Goal: Task Accomplishment & Management: Manage account settings

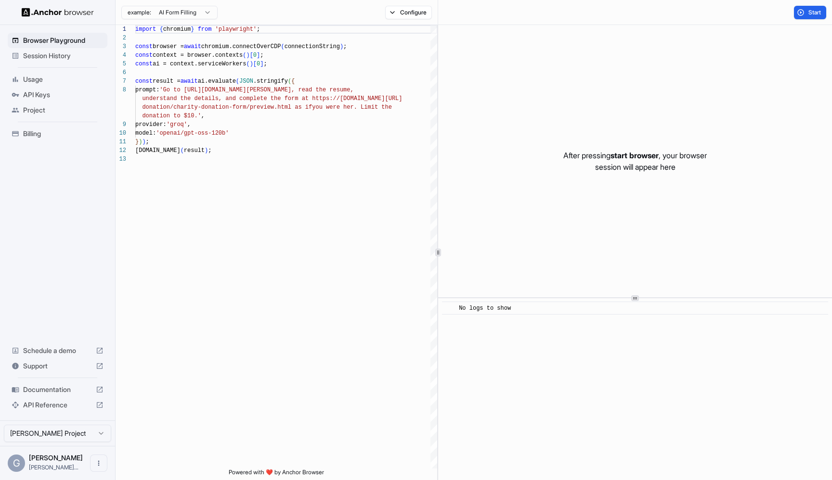
scroll to position [61, 0]
click at [66, 58] on span "Session History" at bounding box center [63, 56] width 80 height 10
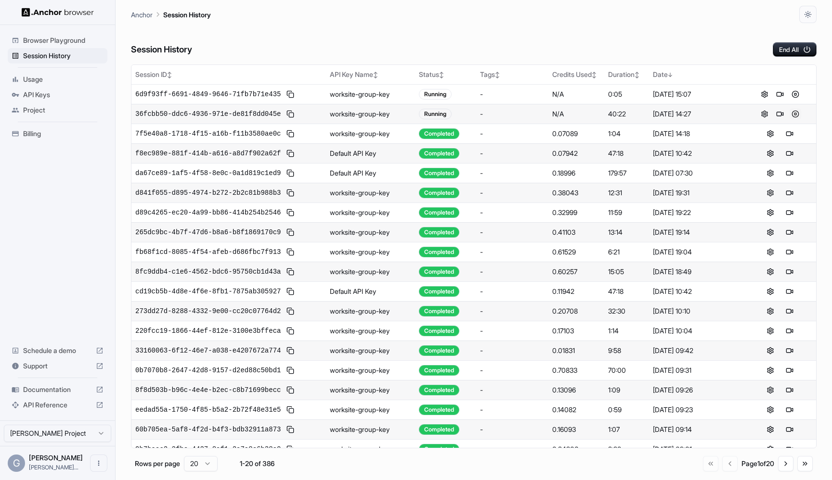
click at [797, 114] on button at bounding box center [795, 114] width 12 height 12
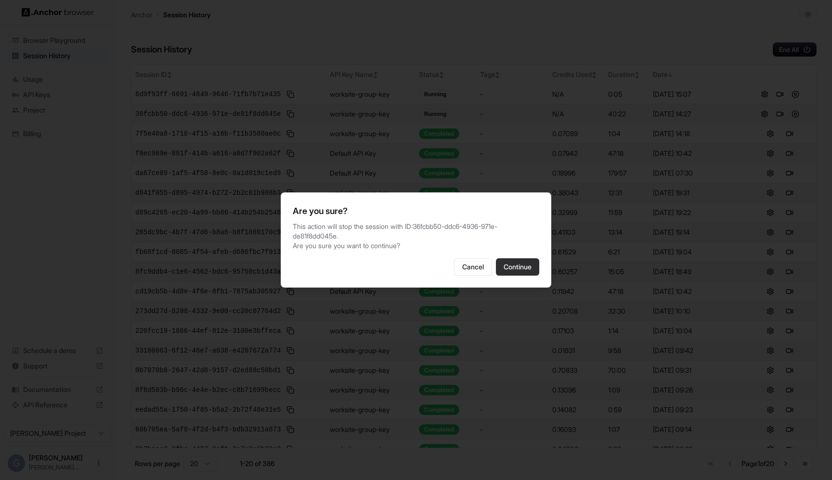
click at [529, 265] on button "Continue" at bounding box center [517, 266] width 43 height 17
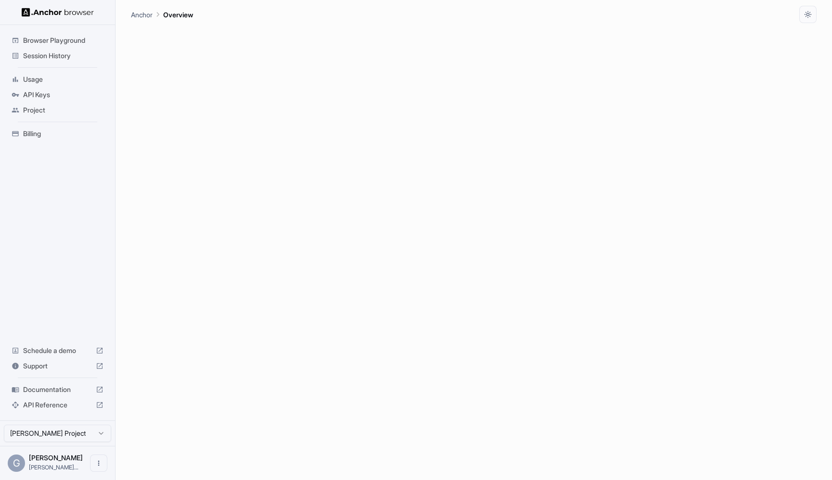
click at [55, 51] on span "Session History" at bounding box center [63, 56] width 80 height 10
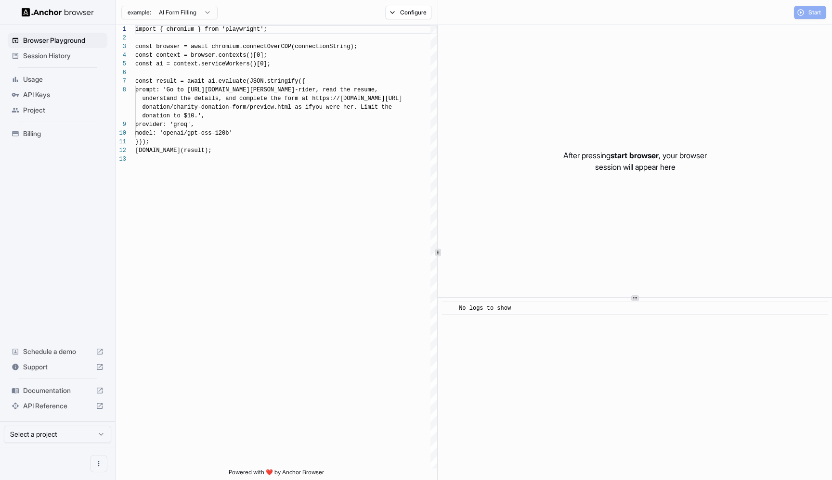
scroll to position [61, 0]
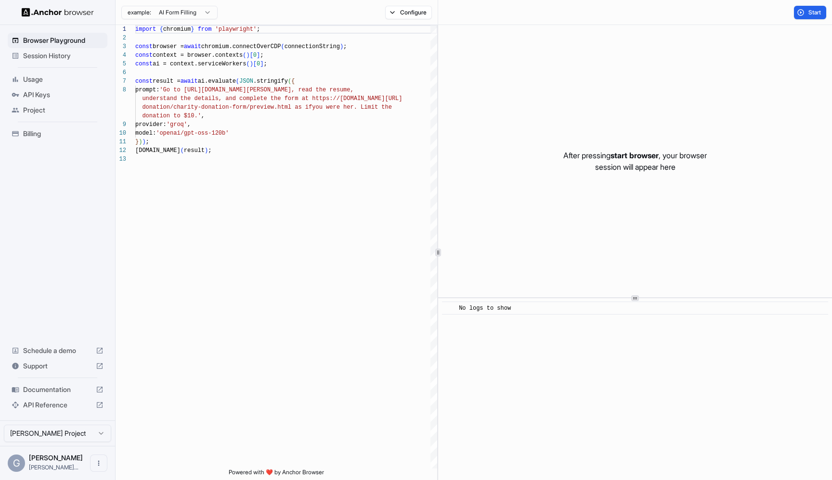
click at [41, 52] on span "Session History" at bounding box center [63, 56] width 80 height 10
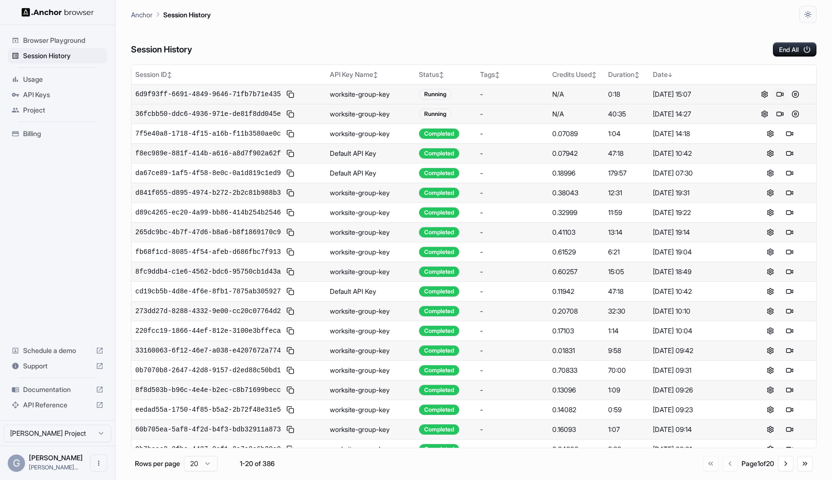
click at [780, 93] on button at bounding box center [780, 95] width 12 height 12
click at [779, 45] on button "End All" at bounding box center [795, 49] width 44 height 14
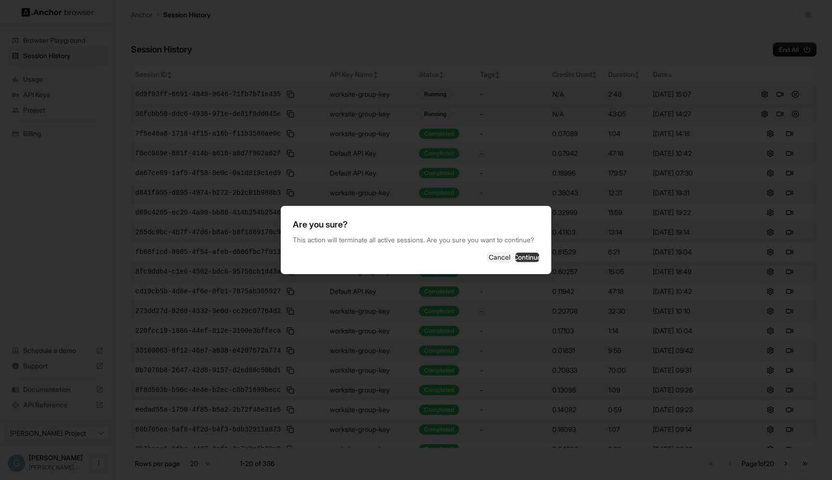
click at [526, 258] on button "Continue" at bounding box center [527, 258] width 24 height 10
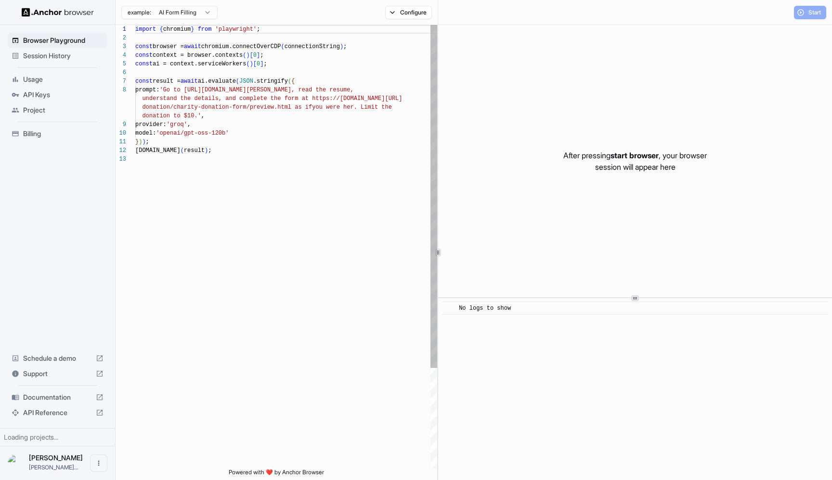
scroll to position [61, 0]
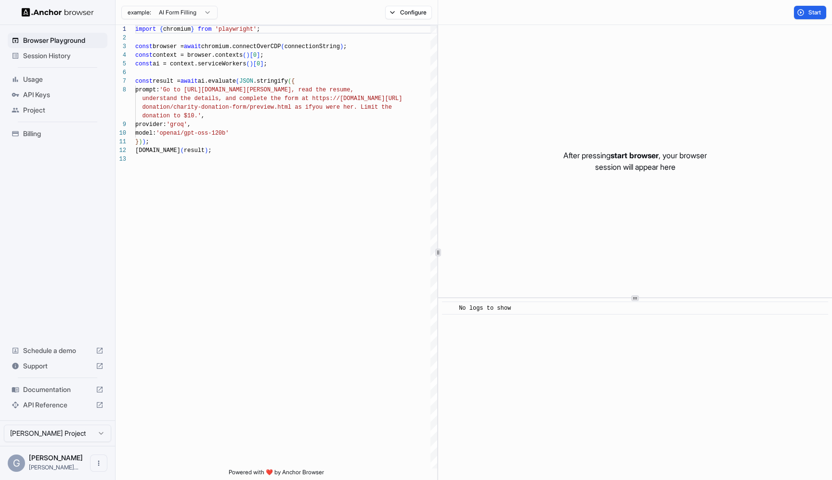
click at [70, 52] on span "Session History" at bounding box center [63, 56] width 80 height 10
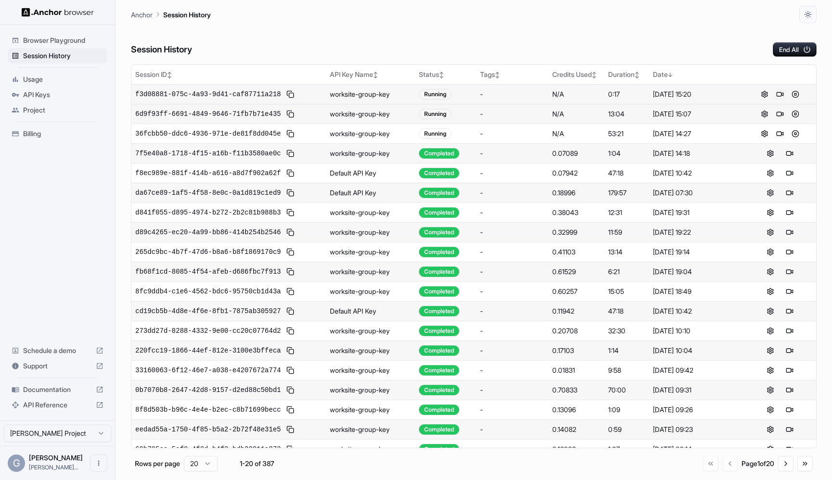
click at [779, 91] on button at bounding box center [780, 95] width 12 height 12
click at [788, 43] on button "End All" at bounding box center [795, 49] width 44 height 14
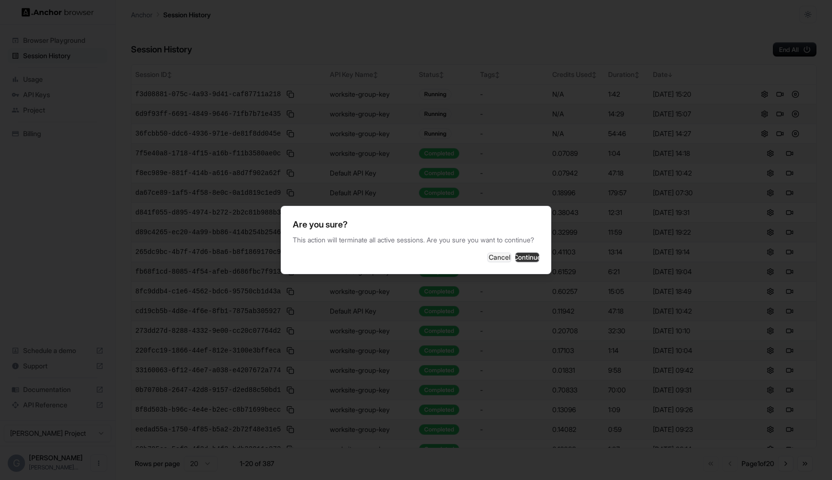
click at [529, 258] on button "Continue" at bounding box center [527, 258] width 24 height 10
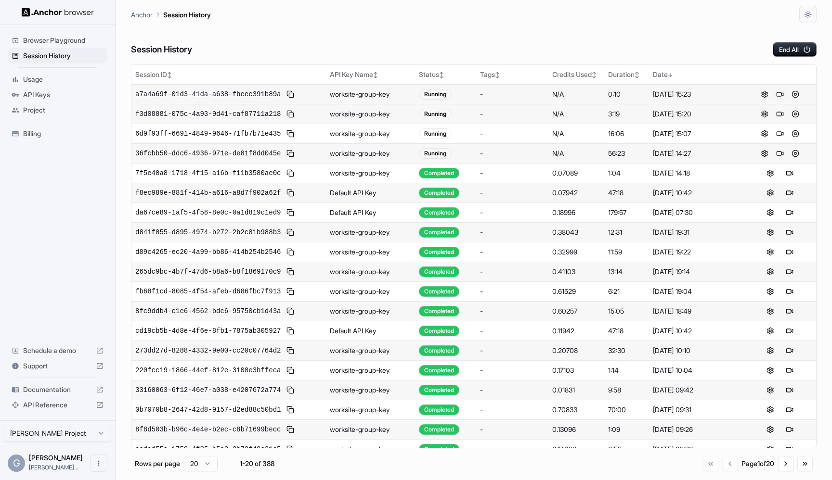
click at [780, 91] on button at bounding box center [780, 95] width 12 height 12
click at [778, 93] on button at bounding box center [780, 95] width 12 height 12
click at [62, 33] on div "Browser Playground" at bounding box center [58, 40] width 100 height 15
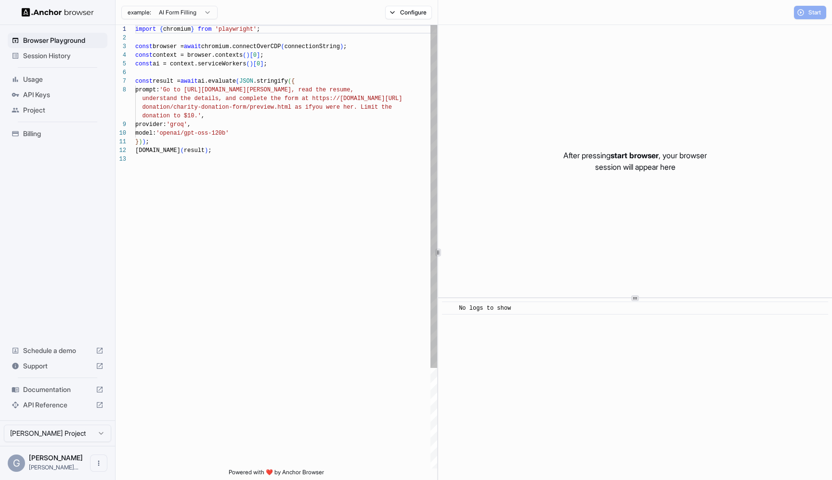
scroll to position [61, 0]
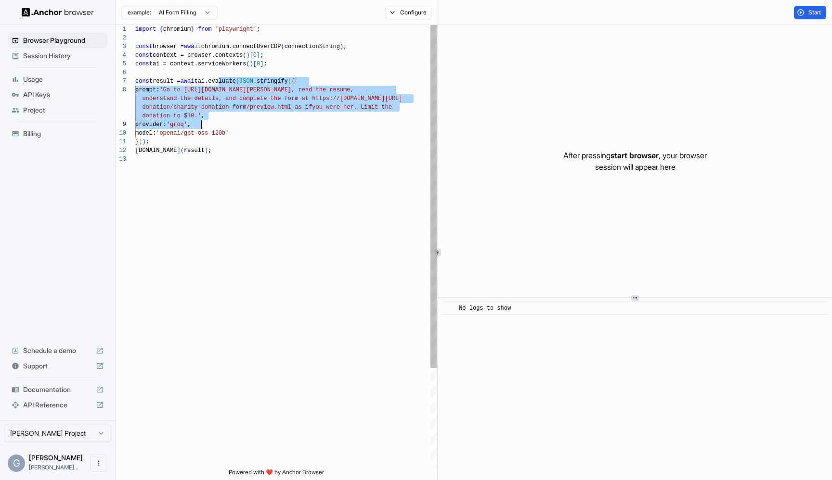
drag, startPoint x: 218, startPoint y: 80, endPoint x: 222, endPoint y: 123, distance: 42.6
click at [222, 123] on div "import { chromium } from 'playwright' ; const browser = await chromium.connectO…" at bounding box center [286, 312] width 302 height 574
type textarea "**********"
click at [222, 123] on div "import { chromium } from 'playwright' ; const browser = await chromium.connectO…" at bounding box center [286, 312] width 302 height 574
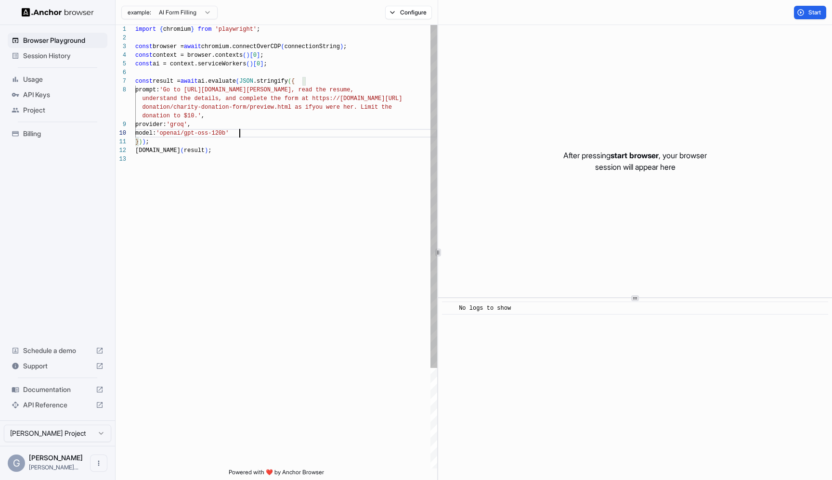
scroll to position [17, 0]
click at [315, 134] on div "import { chromium } from 'playwright' ; const browser = await chromium.connectO…" at bounding box center [286, 312] width 302 height 574
click at [313, 142] on div "import { chromium } from 'playwright' ; const browser = await chromium.connectO…" at bounding box center [286, 312] width 302 height 574
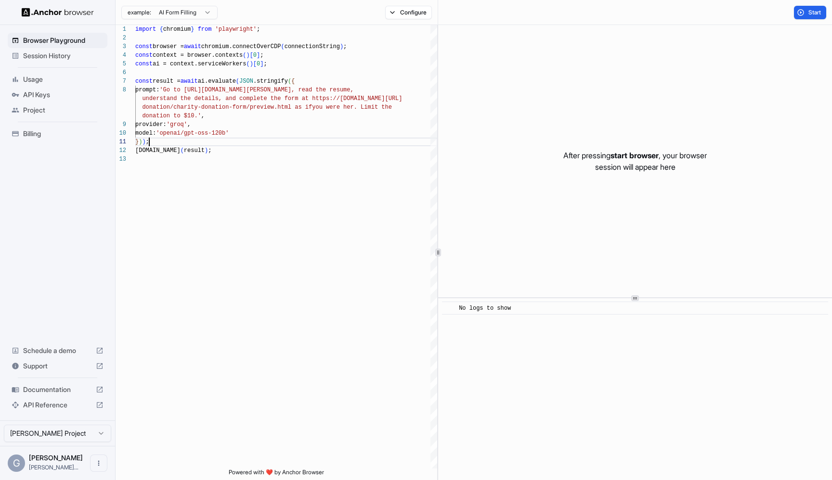
click at [72, 51] on span "Session History" at bounding box center [63, 56] width 80 height 10
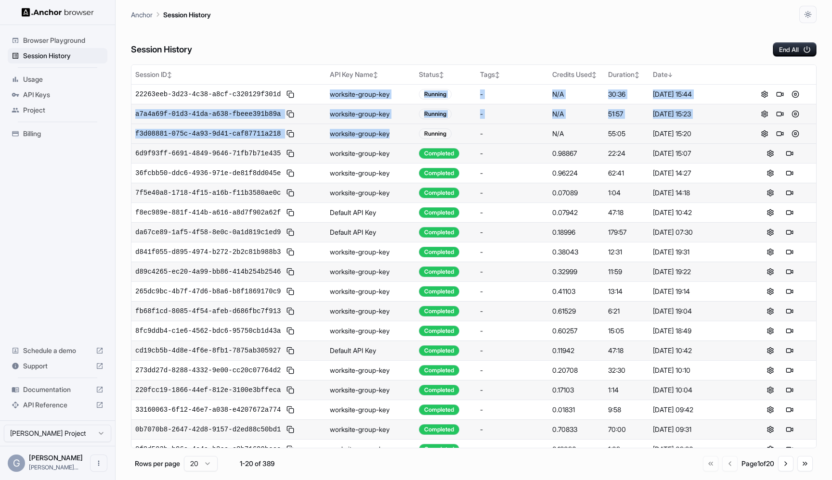
drag, startPoint x: 332, startPoint y: 95, endPoint x: 393, endPoint y: 131, distance: 71.0
click at [394, 131] on tbody "22263eeb-3d23-4c38-a8cf-c320129f301d worksite-group-key Running - N/A 30:36 [DA…" at bounding box center [473, 281] width 684 height 395
click at [393, 131] on td "worksite-group-key" at bounding box center [370, 134] width 89 height 20
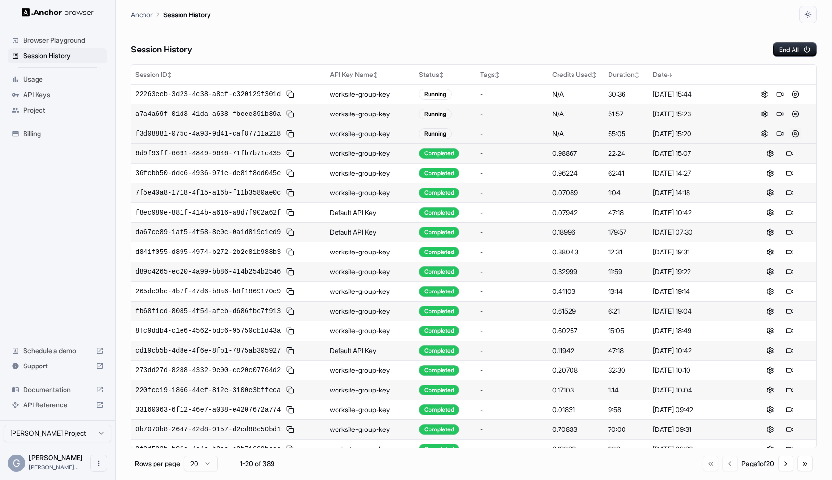
click at [791, 132] on button at bounding box center [795, 134] width 12 height 12
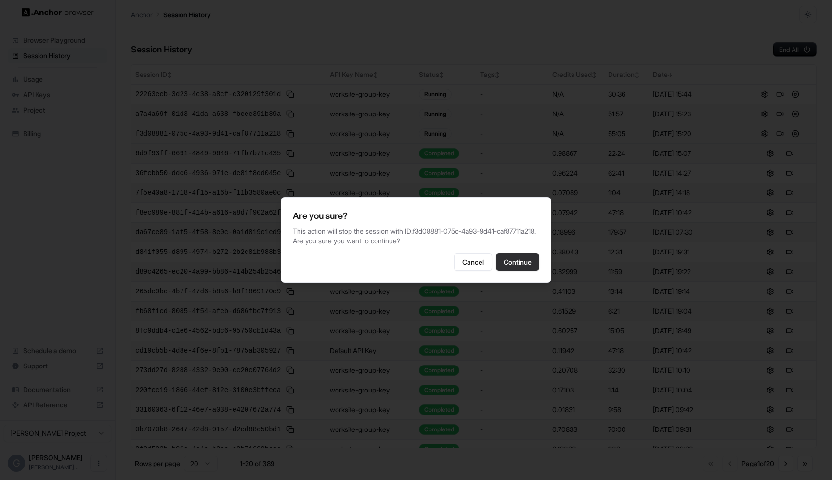
click at [515, 271] on button "Continue" at bounding box center [517, 262] width 43 height 17
